Goal: Contribute content: Add original content to the website for others to see

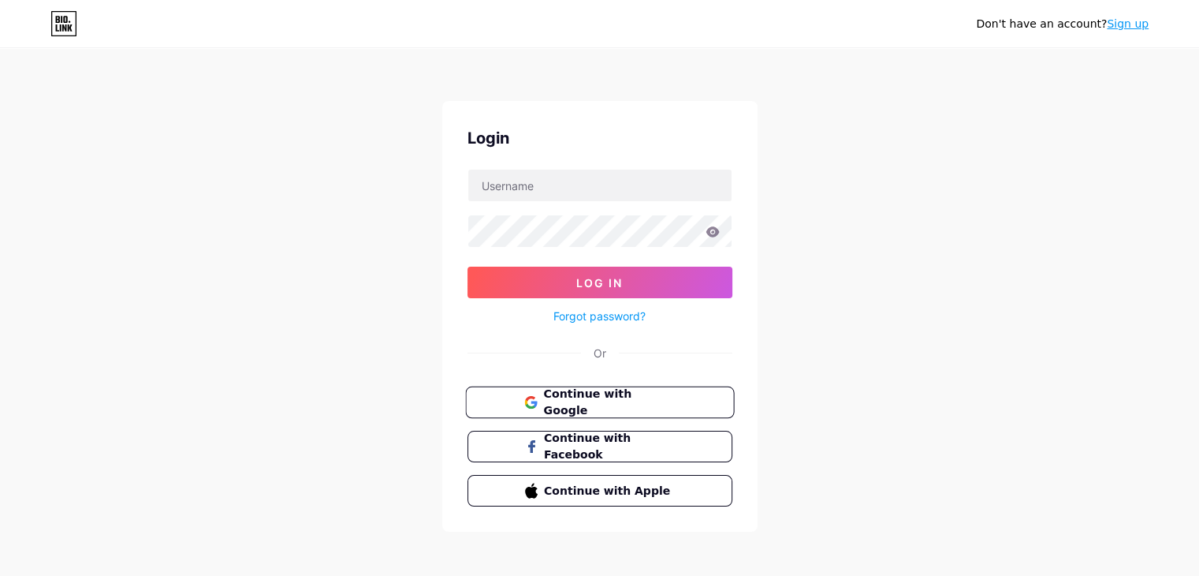
click at [547, 398] on span "Continue with Google" at bounding box center [609, 403] width 132 height 34
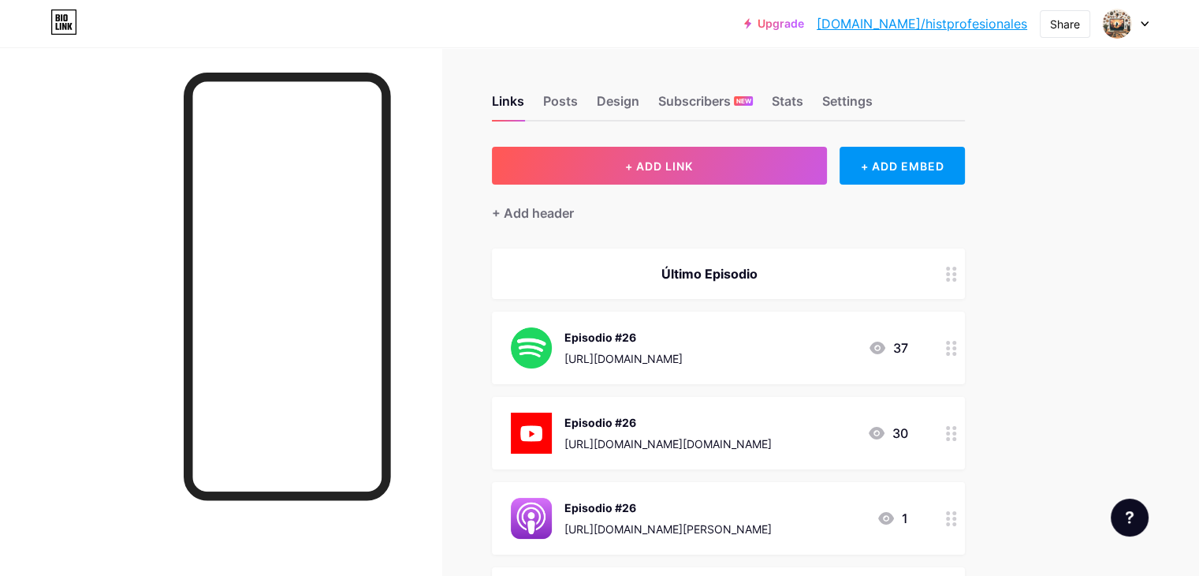
click at [722, 436] on div "[URL][DOMAIN_NAME][DOMAIN_NAME]" at bounding box center [668, 443] width 207 height 17
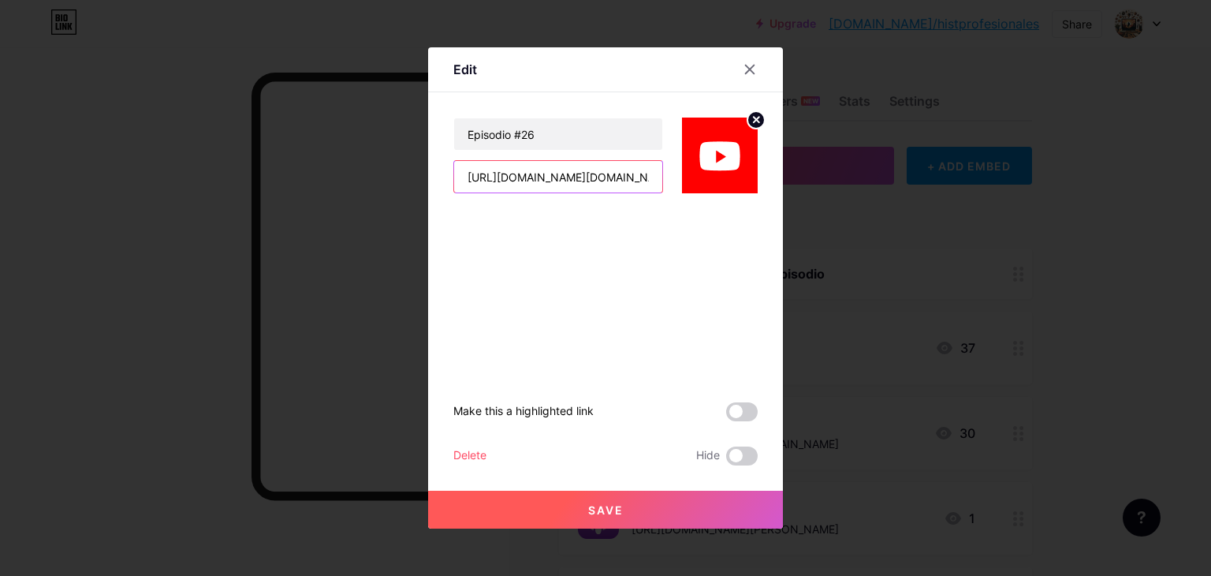
click at [562, 171] on input "[URL][DOMAIN_NAME][DOMAIN_NAME]" at bounding box center [558, 177] width 208 height 32
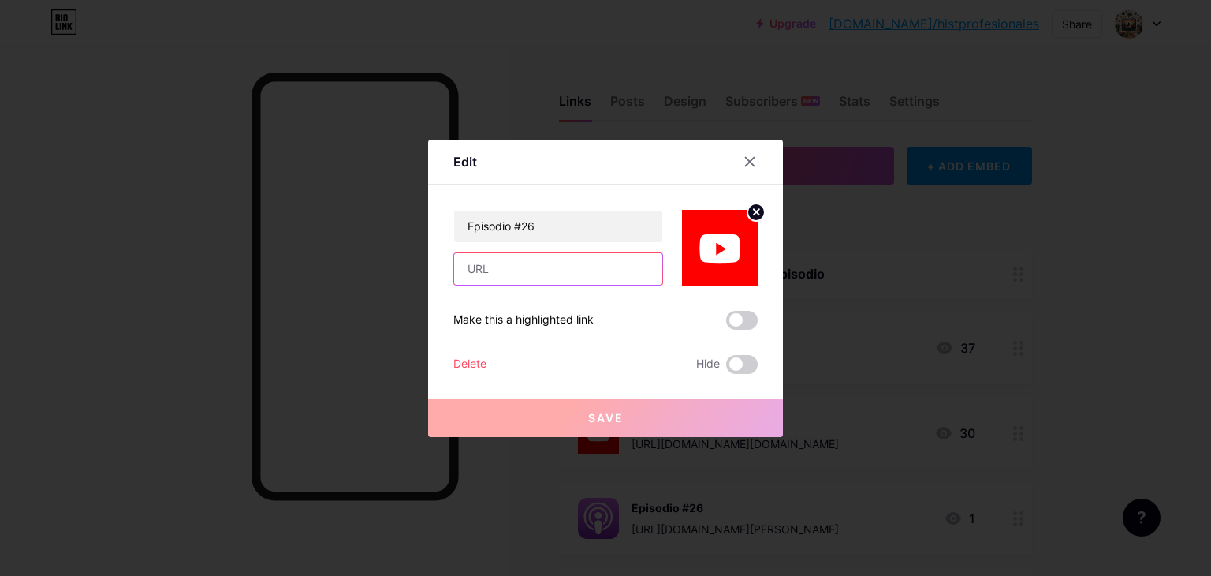
paste input "[URL][DOMAIN_NAME]"
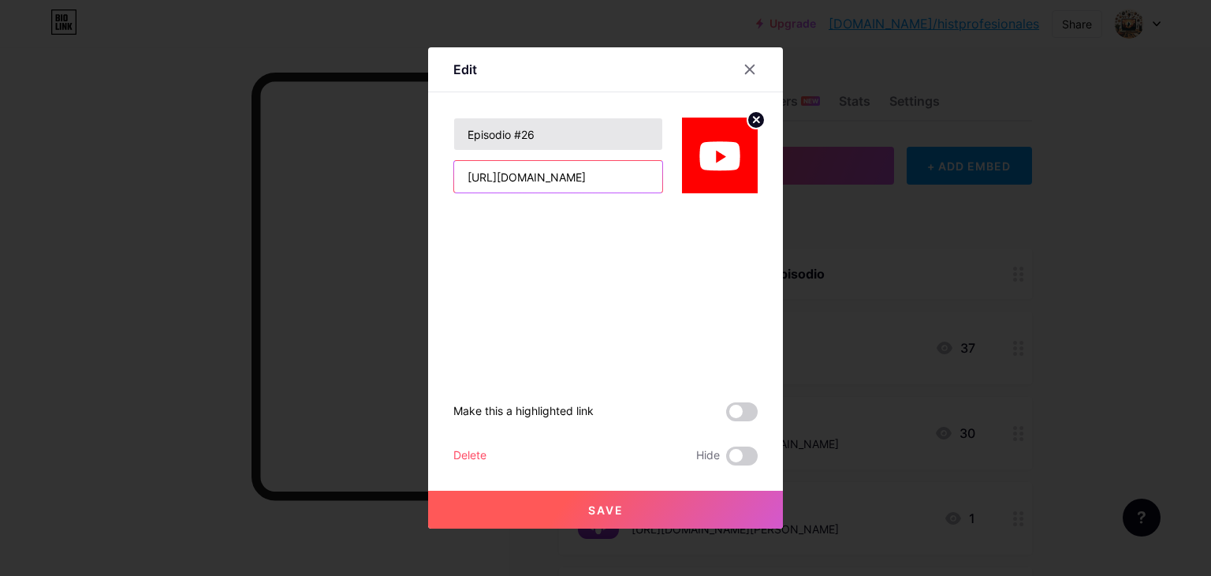
type input "[URL][DOMAIN_NAME]"
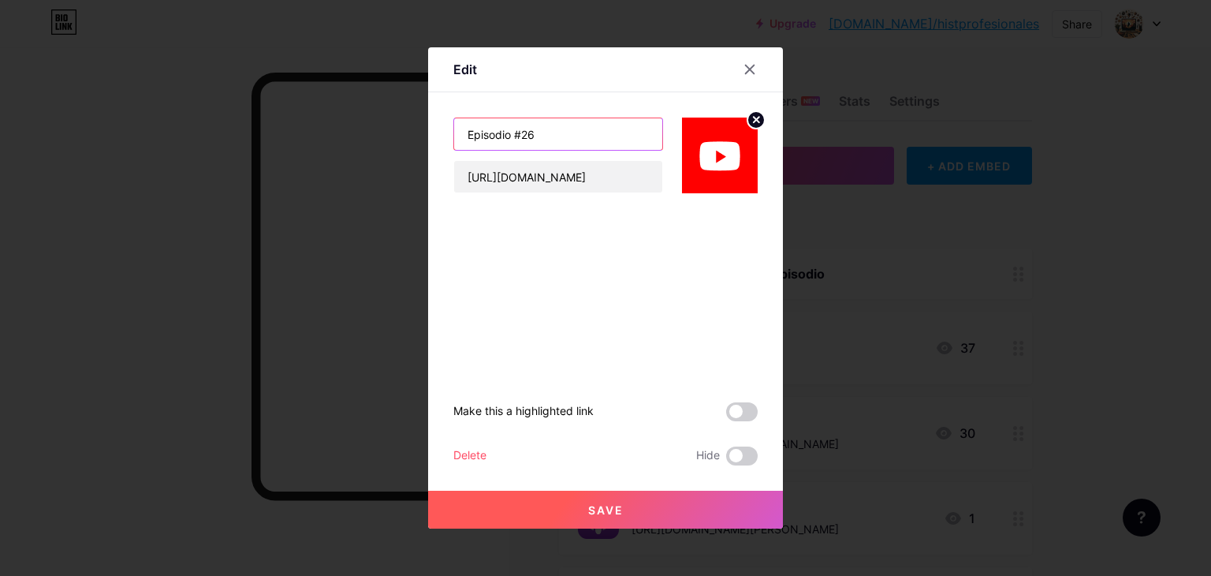
click at [565, 148] on input "Episodio #26" at bounding box center [558, 134] width 208 height 32
type input "Episodio #27"
click at [616, 506] on span "Save" at bounding box center [605, 509] width 35 height 13
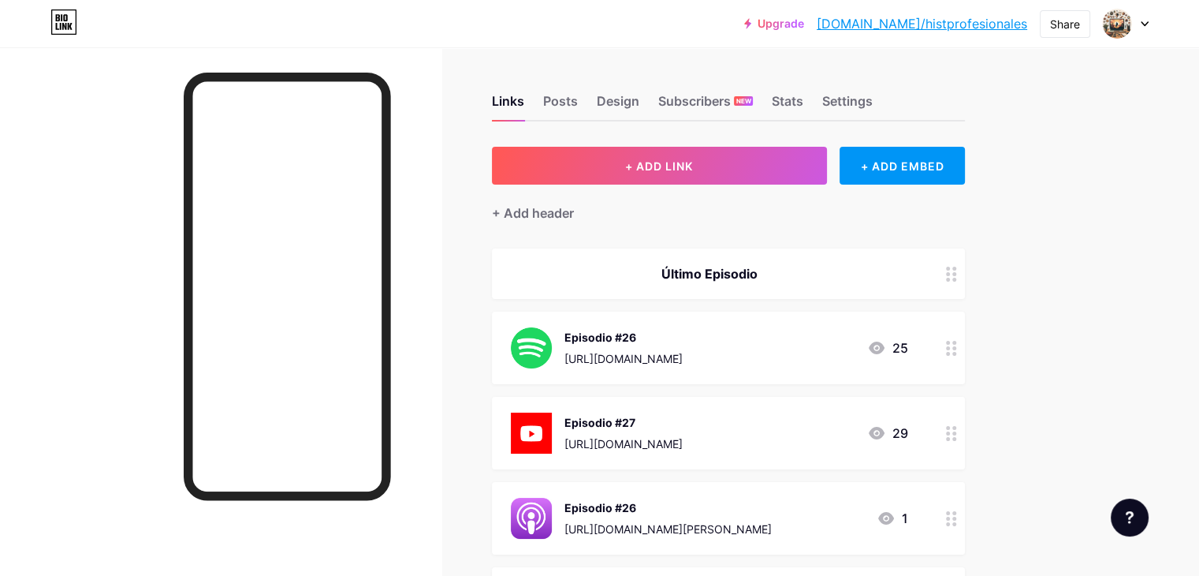
click at [683, 341] on div "Episodio #26" at bounding box center [624, 337] width 118 height 17
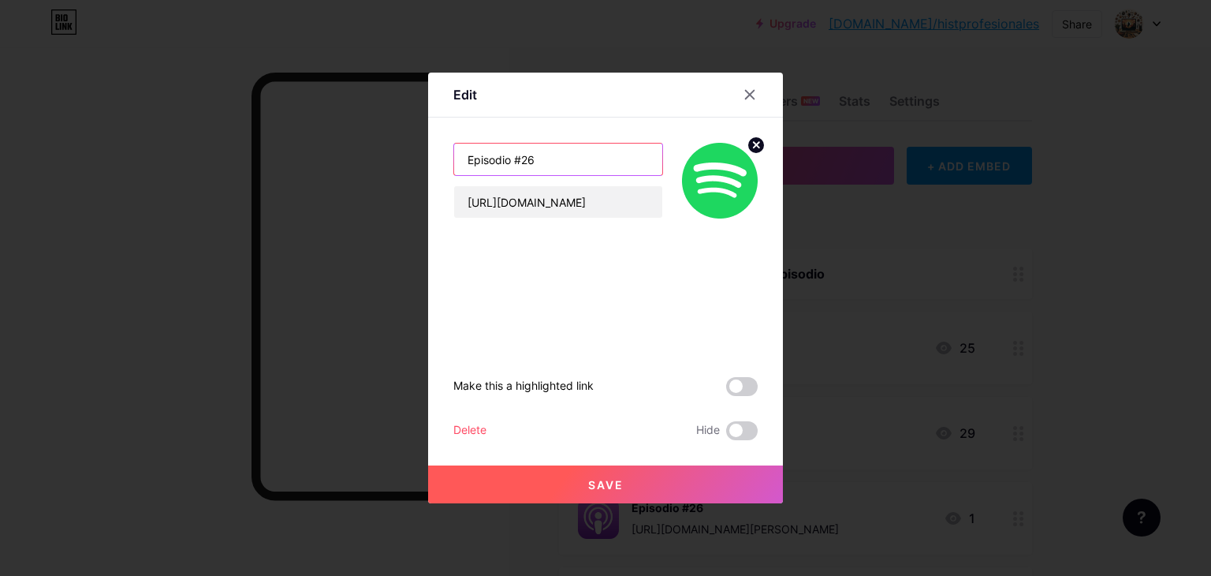
click at [544, 154] on input "Episodio #26" at bounding box center [558, 160] width 208 height 32
type input "Episodio #27"
click at [545, 202] on input "[URL][DOMAIN_NAME]" at bounding box center [558, 202] width 208 height 32
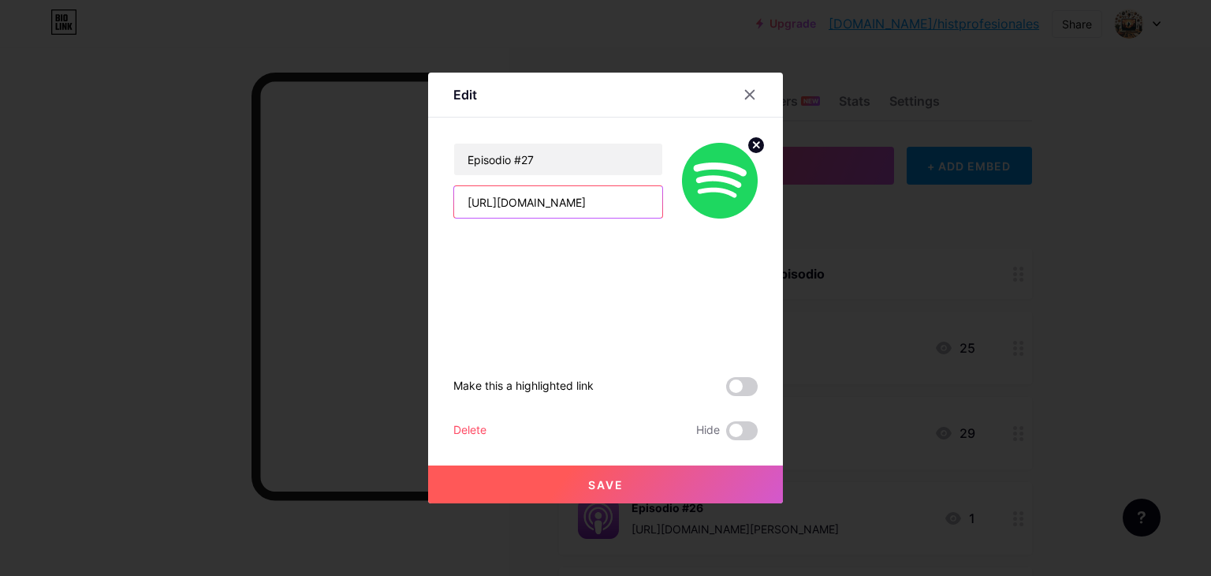
paste input "7F3bAZfkoNWN1NZ28bKwIV?si=a7bc83c2b006478e"
type input "[URL][DOMAIN_NAME]"
click at [593, 489] on span "Save" at bounding box center [605, 484] width 35 height 13
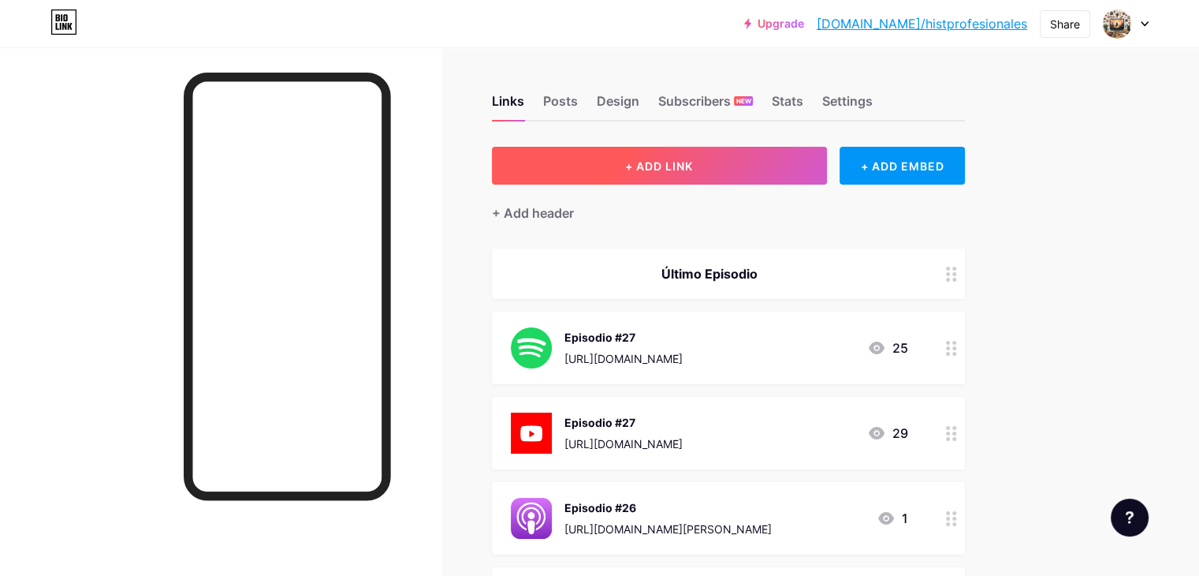
click at [693, 162] on span "+ ADD LINK" at bounding box center [659, 165] width 68 height 13
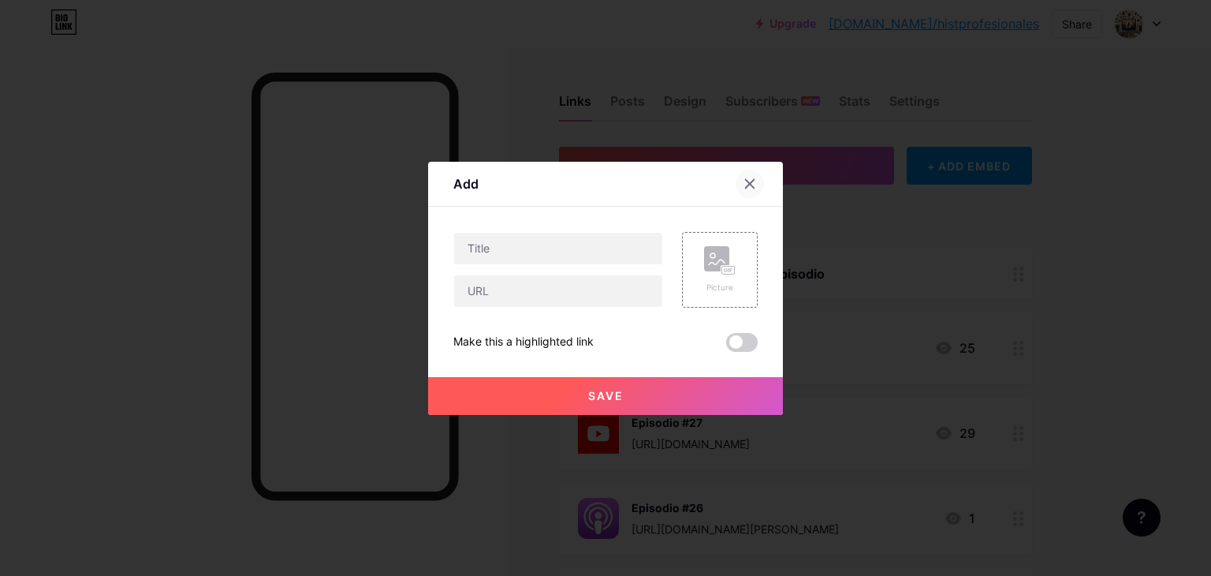
click at [739, 175] on div at bounding box center [750, 184] width 28 height 28
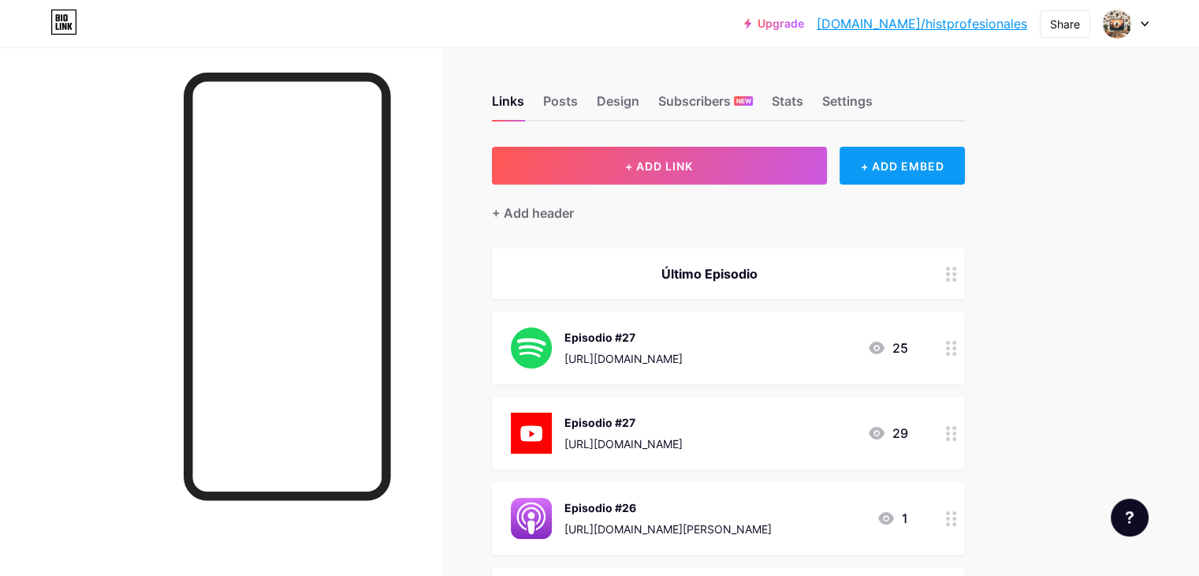
click at [935, 173] on div "+ ADD EMBED" at bounding box center [902, 166] width 125 height 38
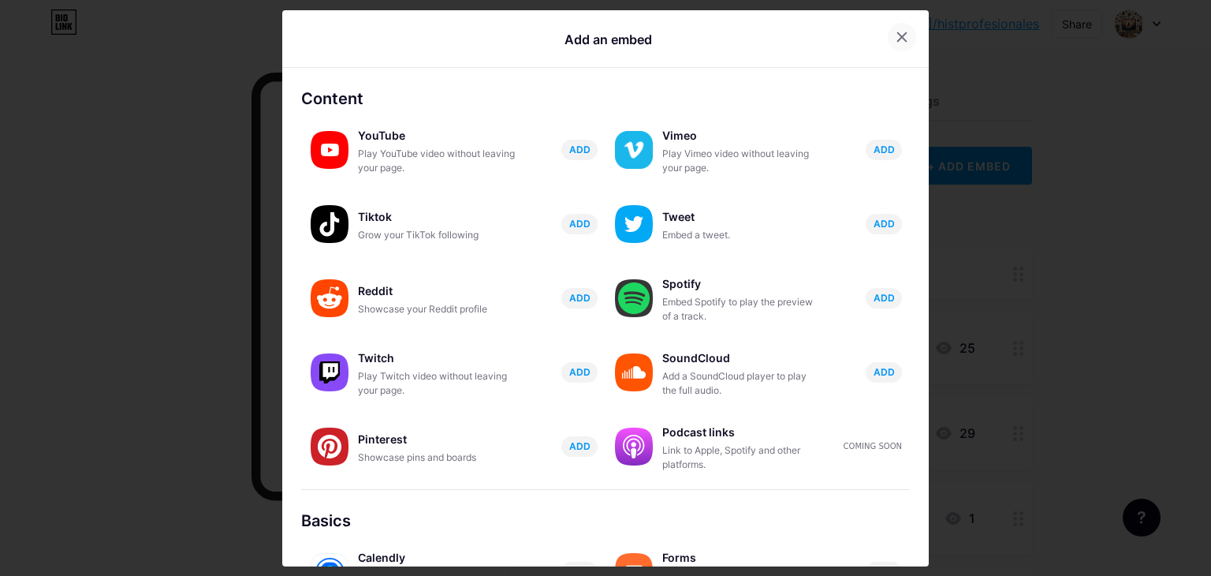
click at [896, 23] on div at bounding box center [902, 37] width 28 height 28
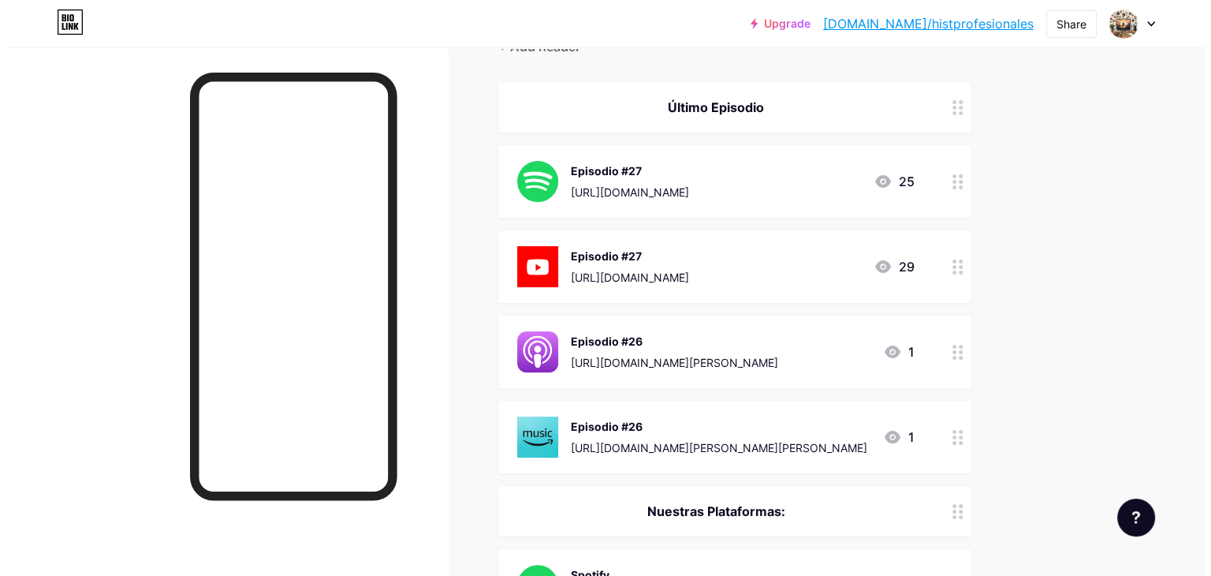
scroll to position [167, 0]
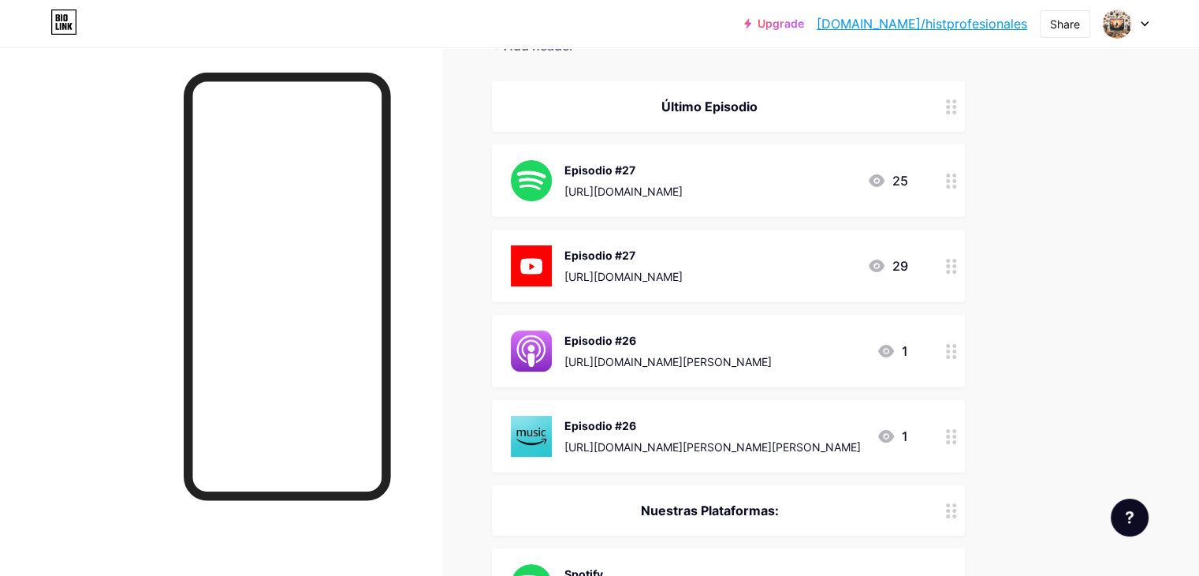
click at [690, 456] on div "Episodio #26 [URL][DOMAIN_NAME][PERSON_NAME][PERSON_NAME] 1" at bounding box center [728, 436] width 473 height 73
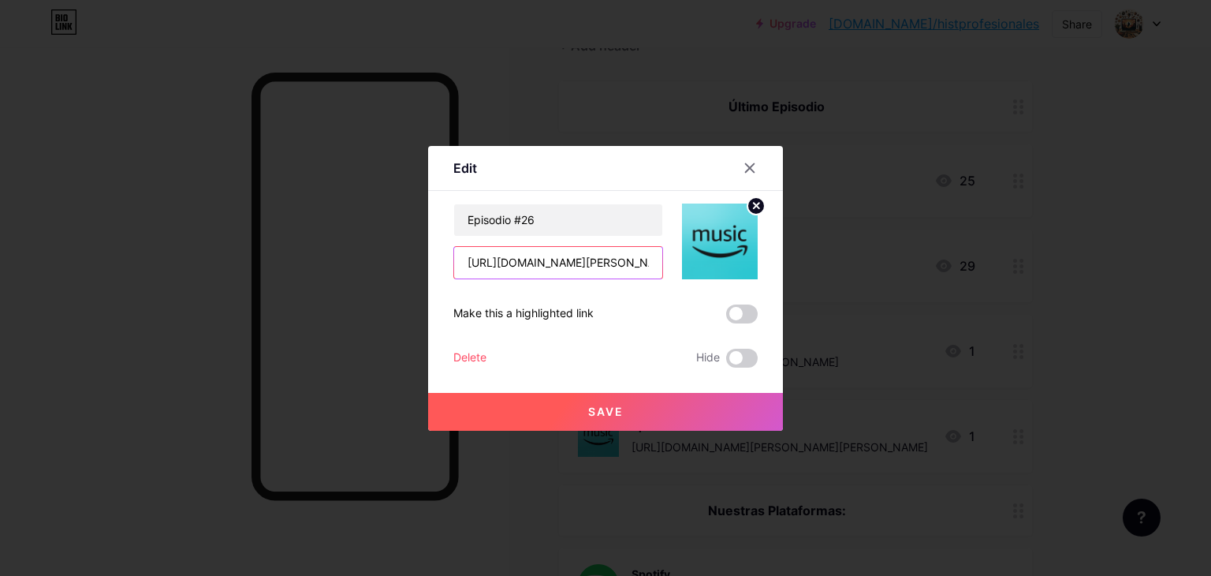
click at [505, 259] on input "[URL][DOMAIN_NAME][PERSON_NAME][PERSON_NAME]" at bounding box center [558, 263] width 208 height 32
paste input "24c1e814-71d2-4bdd-bd06-1a8ede20ebbd/historias-profesionales-episodio-27-marina…"
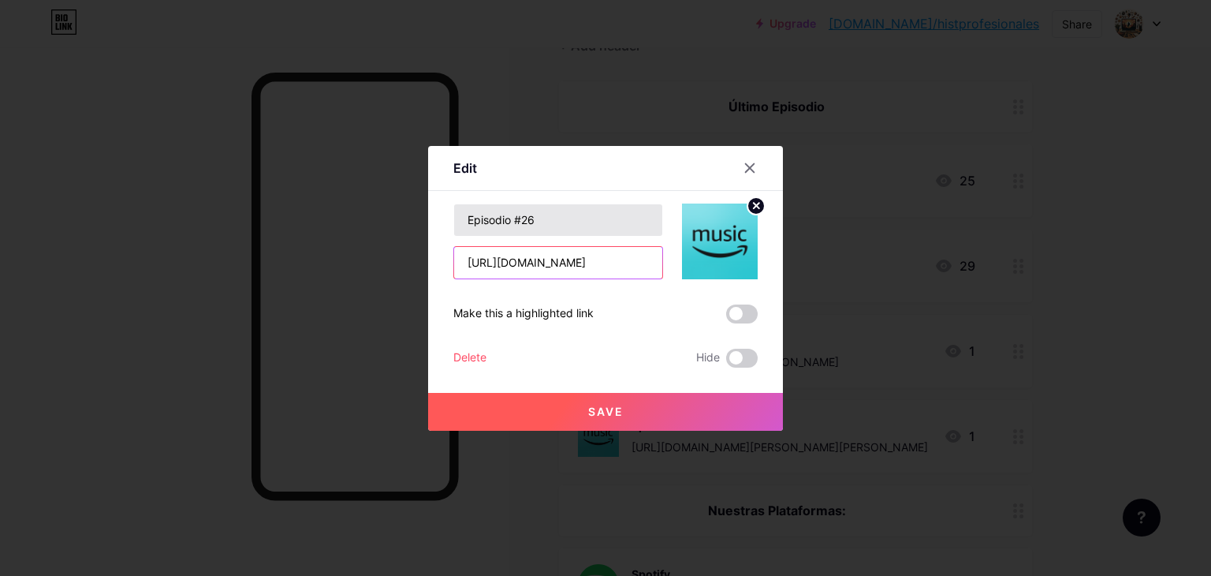
type input "[URL][DOMAIN_NAME]"
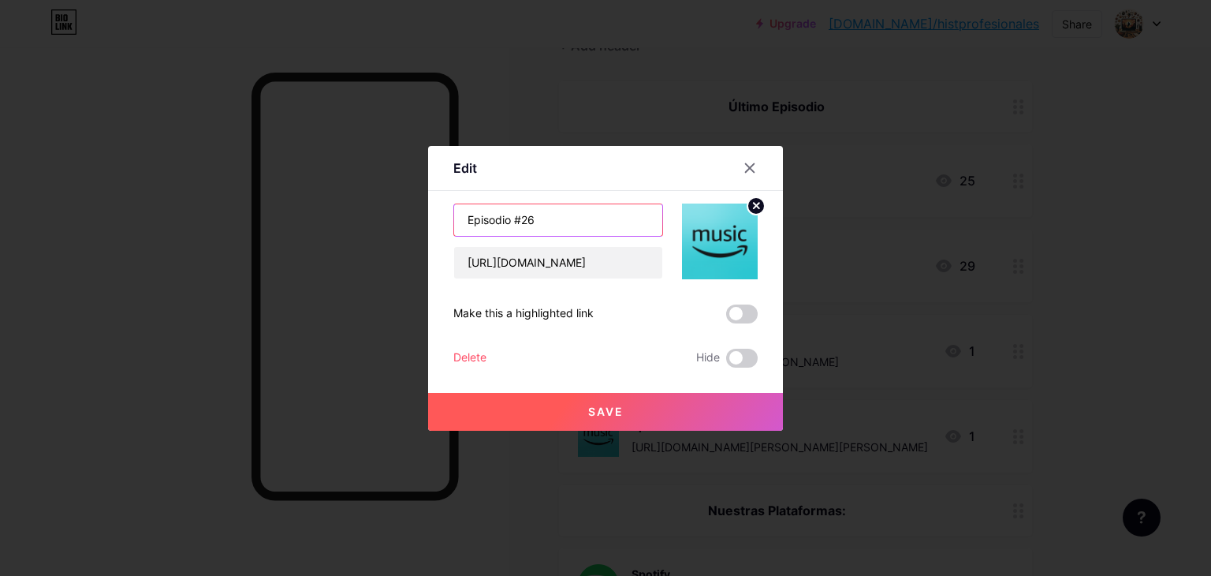
click at [544, 224] on input "Episodio #26" at bounding box center [558, 220] width 208 height 32
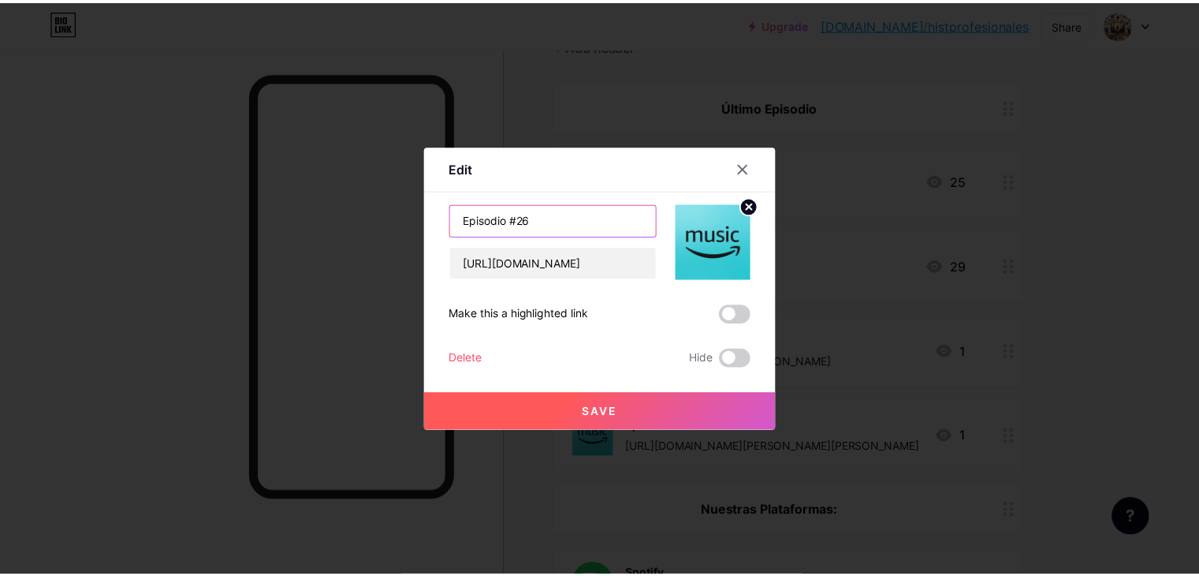
scroll to position [0, 0]
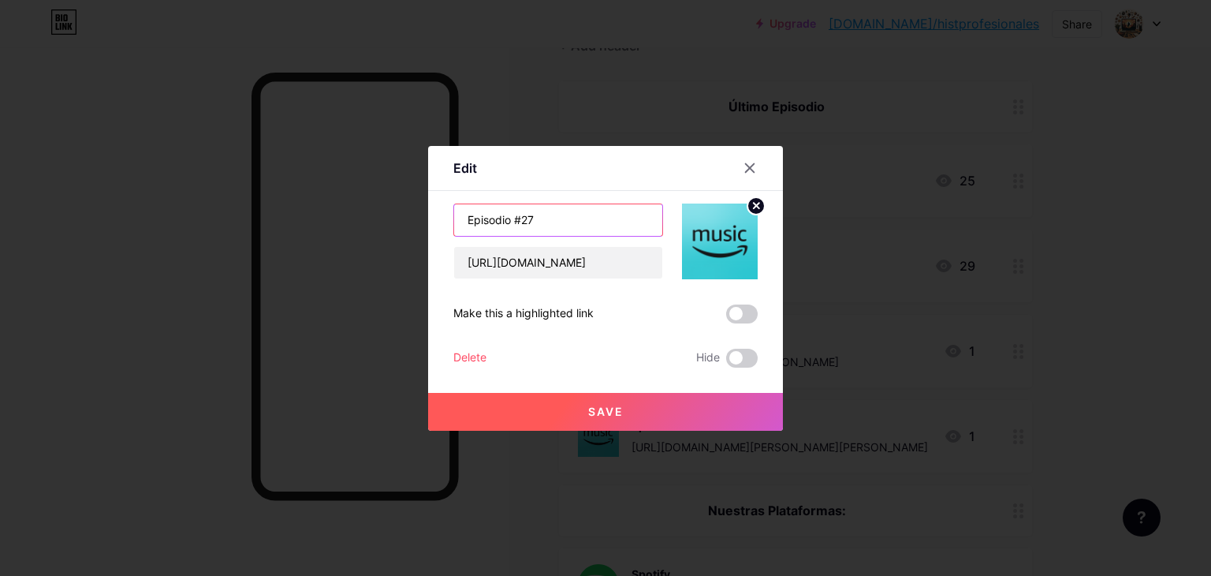
type input "Episodio #27"
click at [571, 423] on button "Save" at bounding box center [605, 412] width 355 height 38
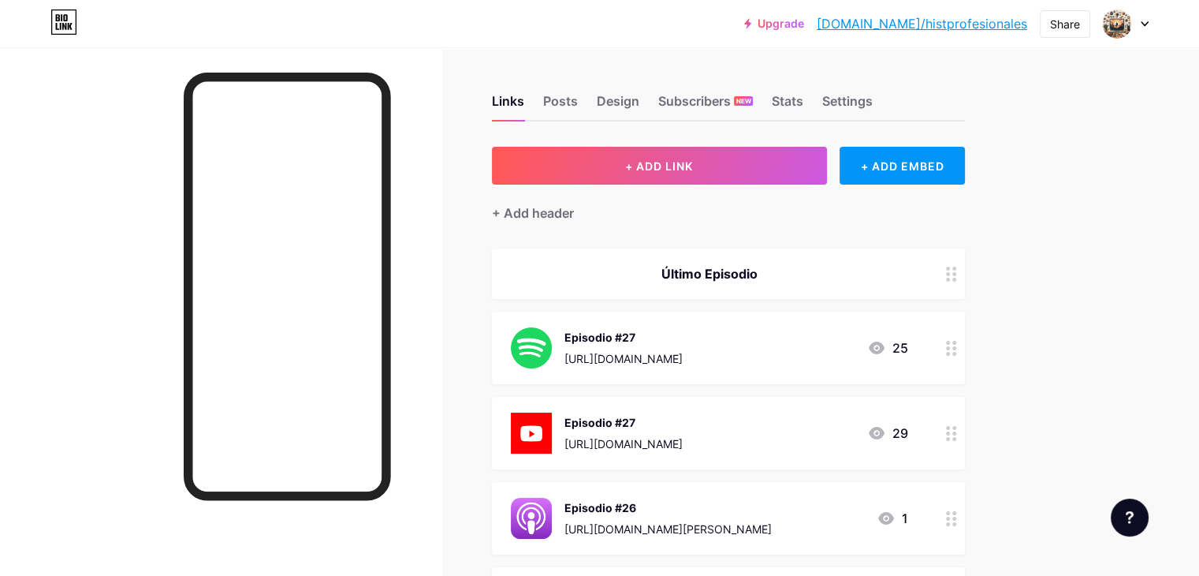
click at [685, 521] on div "[URL][DOMAIN_NAME][PERSON_NAME]" at bounding box center [668, 528] width 207 height 17
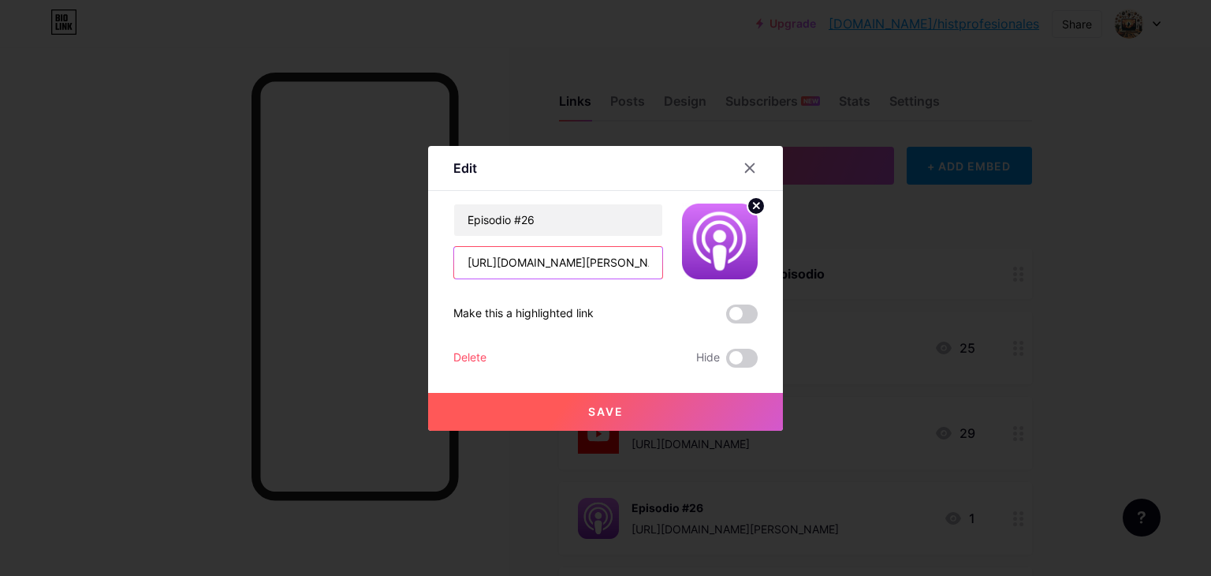
click at [520, 269] on input "[URL][DOMAIN_NAME][PERSON_NAME]" at bounding box center [558, 263] width 208 height 32
paste input "7-marina-algaba-ingeniera-biomédica/id1746814562?i=1000721496331"
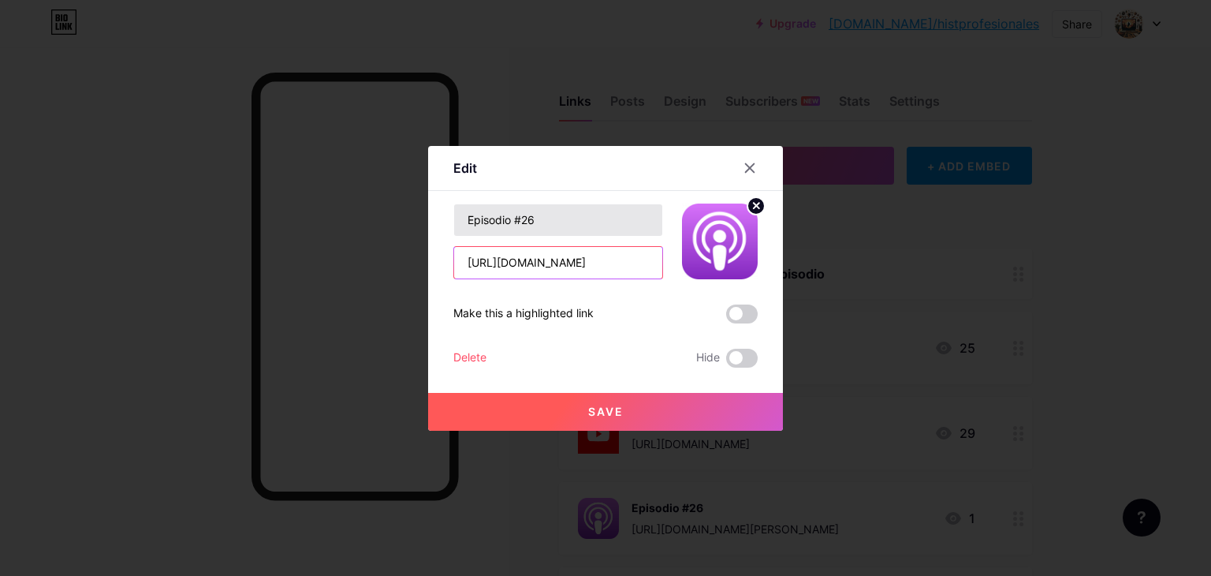
type input "[URL][DOMAIN_NAME]"
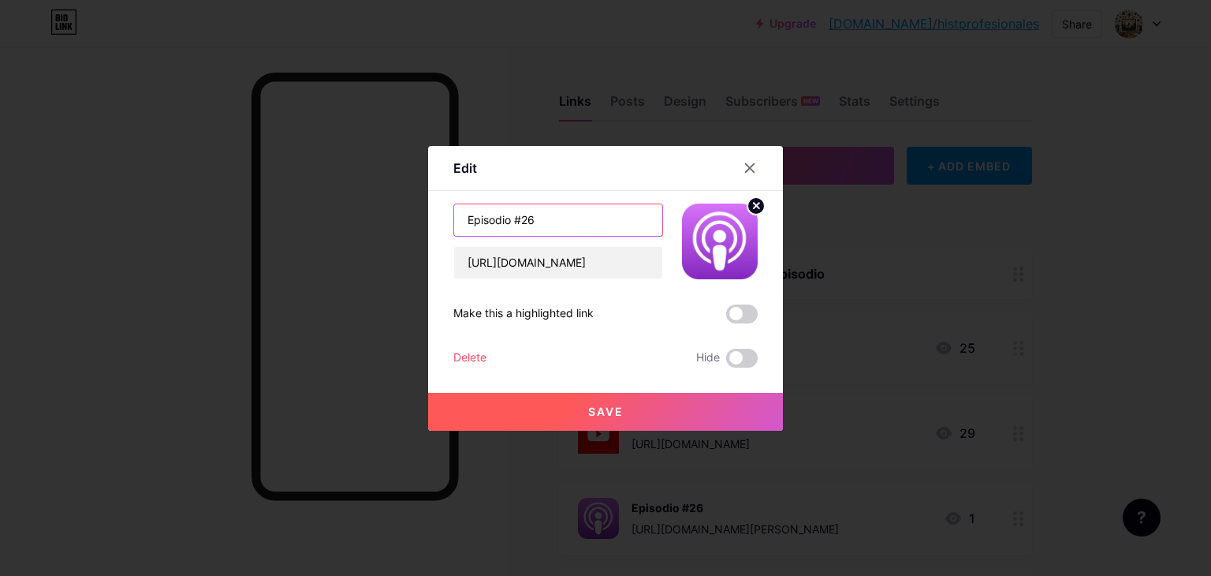
click at [558, 218] on input "Episodio #26" at bounding box center [558, 220] width 208 height 32
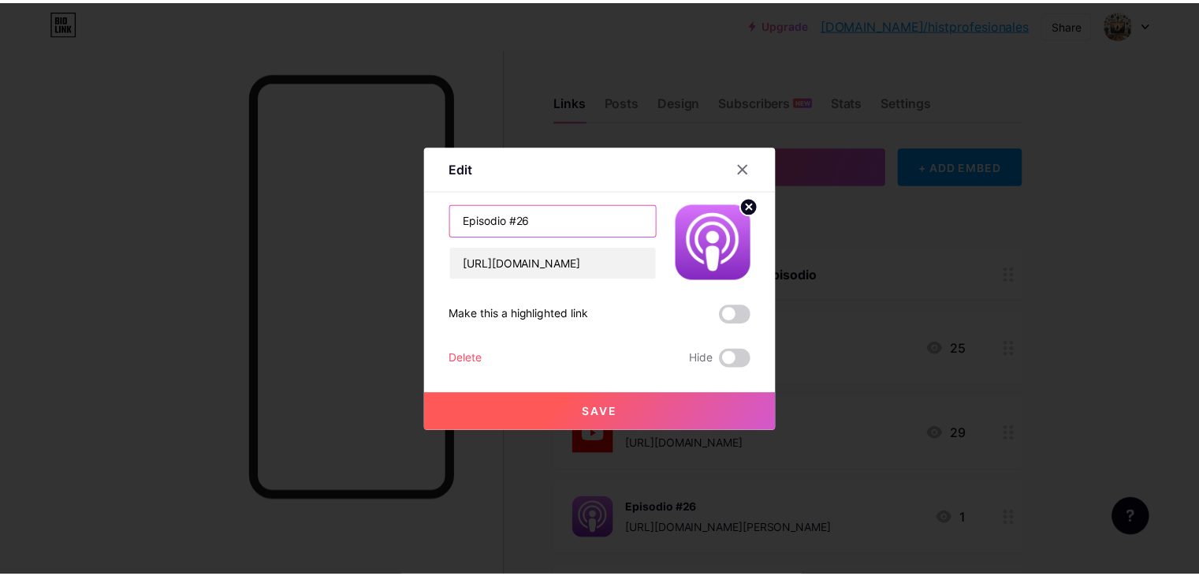
scroll to position [0, 0]
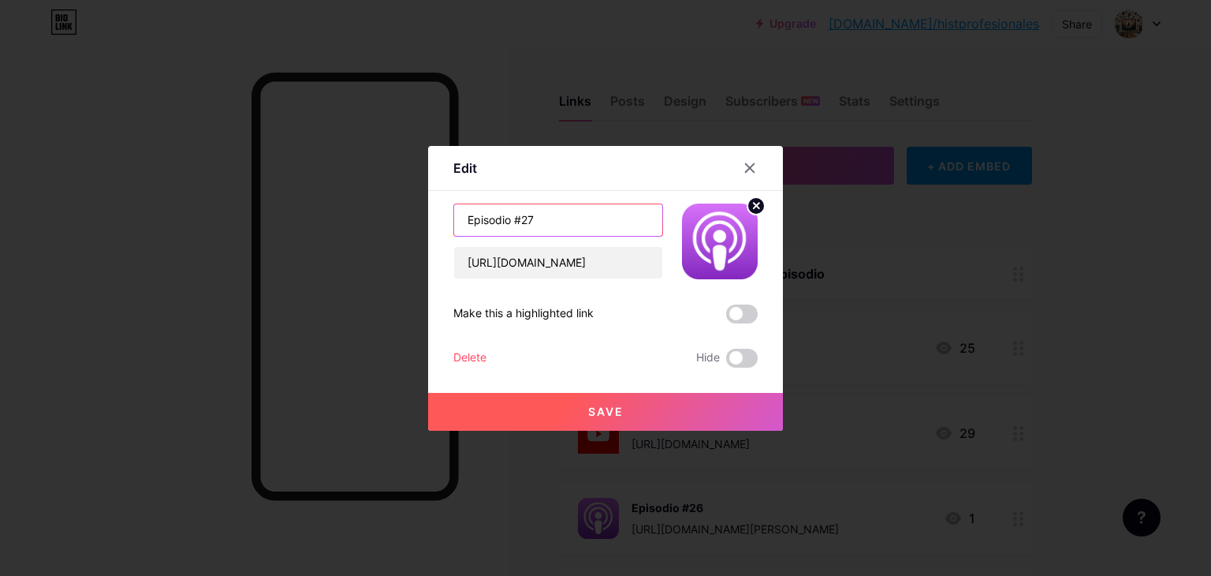
type input "Episodio #27"
click at [606, 419] on button "Save" at bounding box center [605, 412] width 355 height 38
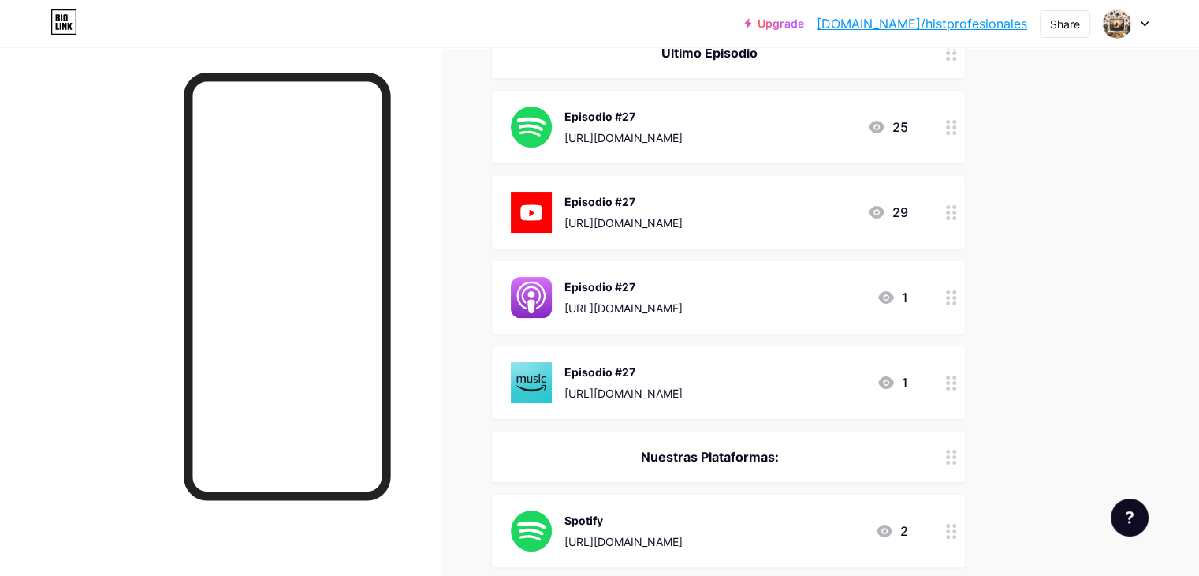
scroll to position [221, 0]
